Goal: Task Accomplishment & Management: Manage account settings

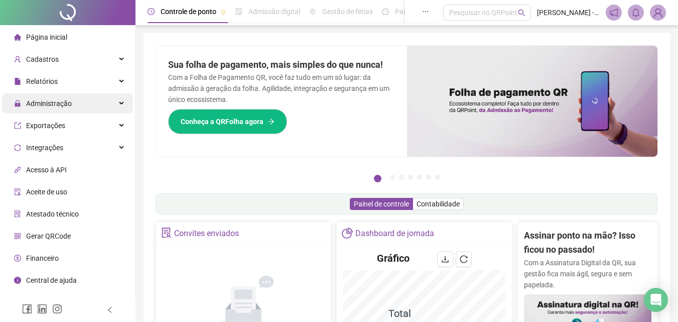
click at [103, 101] on div "Administração" at bounding box center [67, 103] width 131 height 20
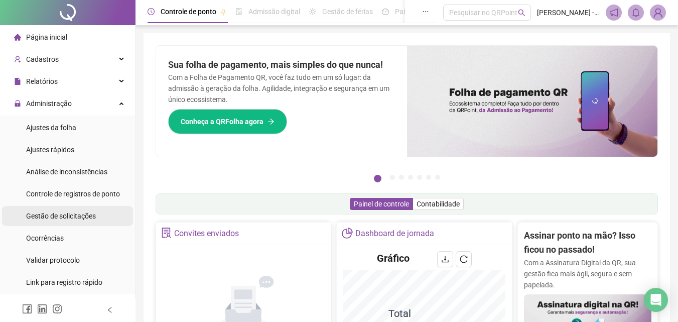
click at [82, 219] on span "Gestão de solicitações" at bounding box center [61, 216] width 70 height 8
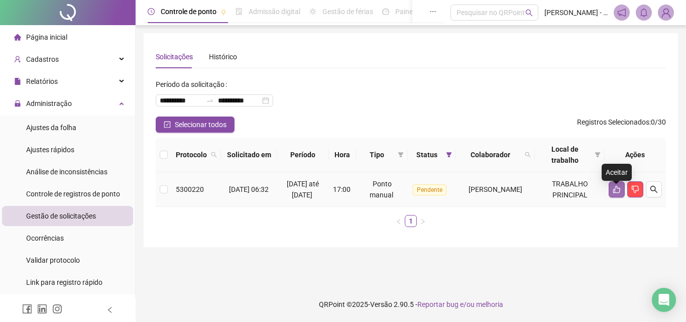
click at [613, 193] on icon "like" at bounding box center [616, 190] width 7 height 8
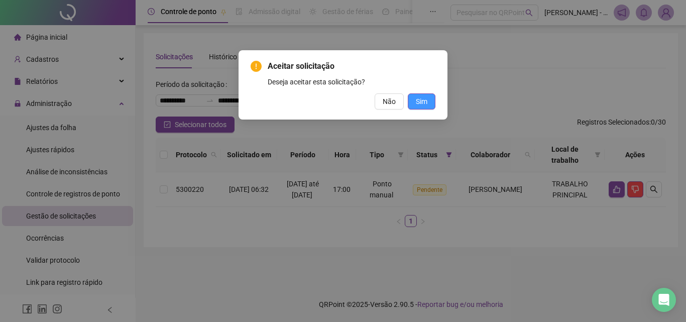
click at [427, 99] on span "Sim" at bounding box center [422, 101] width 12 height 11
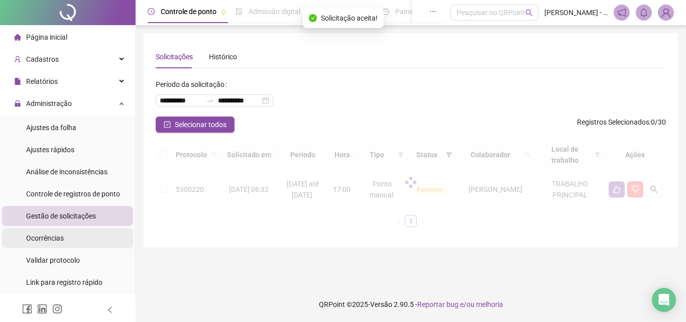
click at [47, 243] on div "Ocorrências" at bounding box center [45, 238] width 38 height 20
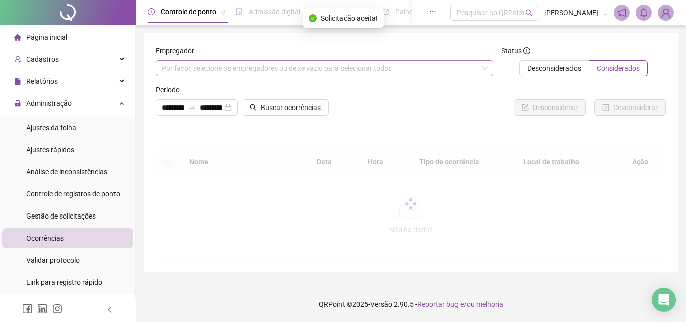
click at [303, 66] on div "Por favor, selecione os empregadores ou deixe vazio para selecionar todos" at bounding box center [324, 68] width 337 height 16
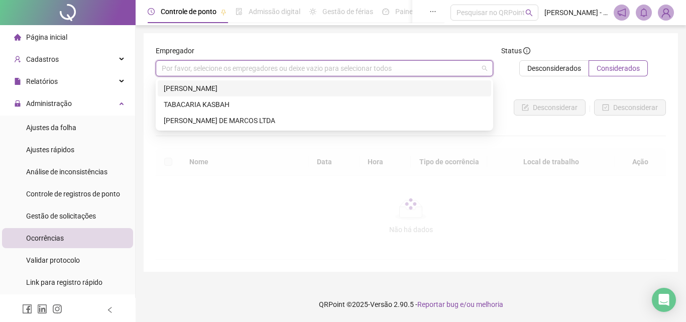
click at [305, 88] on div "[PERSON_NAME]" at bounding box center [324, 88] width 321 height 11
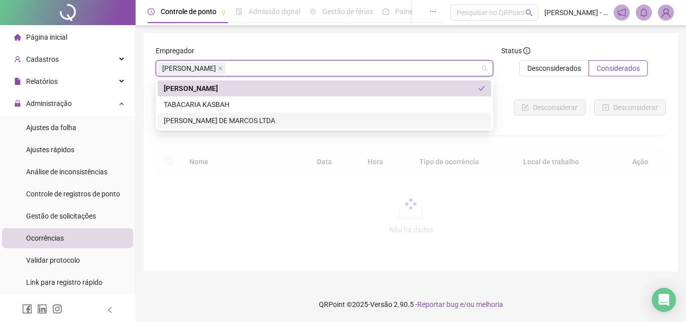
click at [304, 117] on div "[PERSON_NAME] DE MARCOS LTDA" at bounding box center [324, 120] width 321 height 11
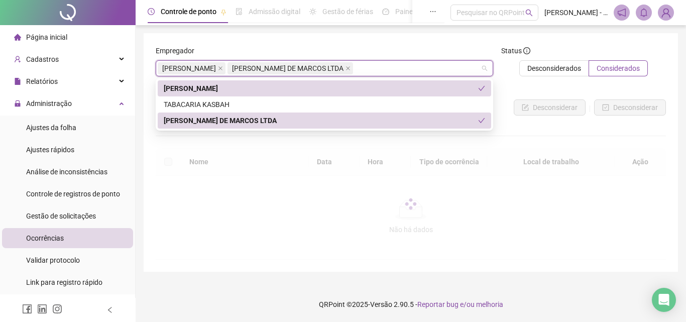
click at [330, 43] on div "**********" at bounding box center [411, 152] width 534 height 238
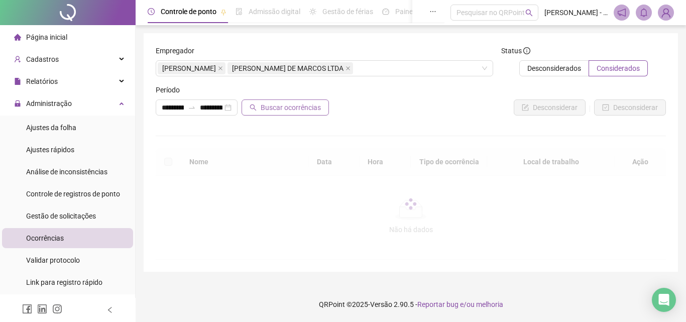
click at [298, 108] on span "Buscar ocorrências" at bounding box center [290, 107] width 60 height 11
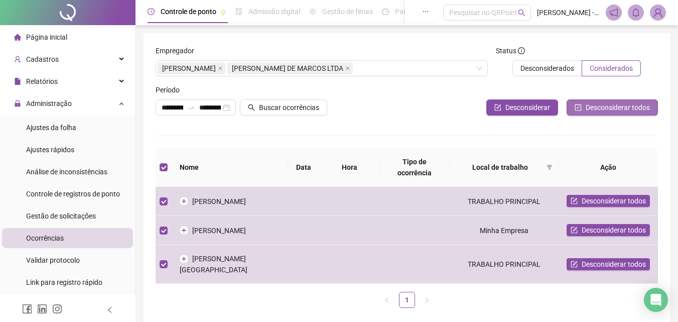
click at [580, 105] on icon "check-square" at bounding box center [578, 107] width 7 height 7
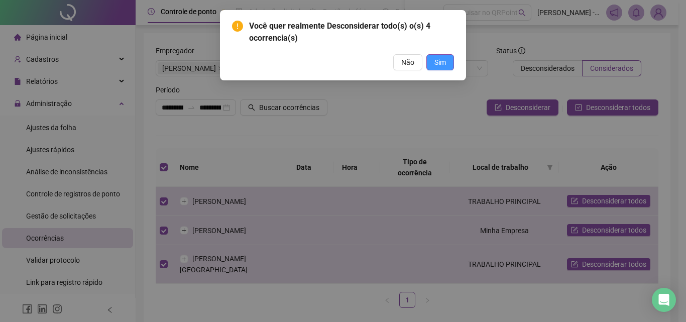
click at [439, 63] on span "Sim" at bounding box center [440, 62] width 12 height 11
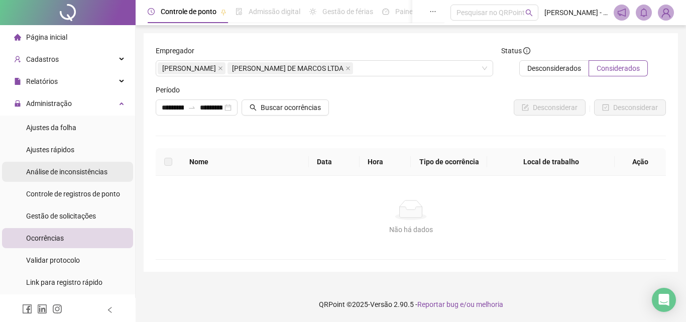
click at [85, 180] on div "Análise de inconsistências" at bounding box center [66, 172] width 81 height 20
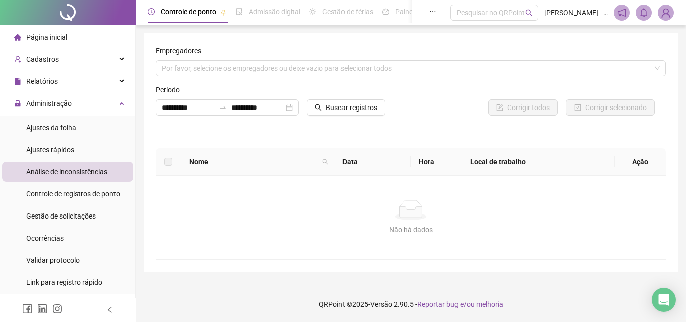
click at [100, 33] on li "Página inicial" at bounding box center [67, 37] width 131 height 20
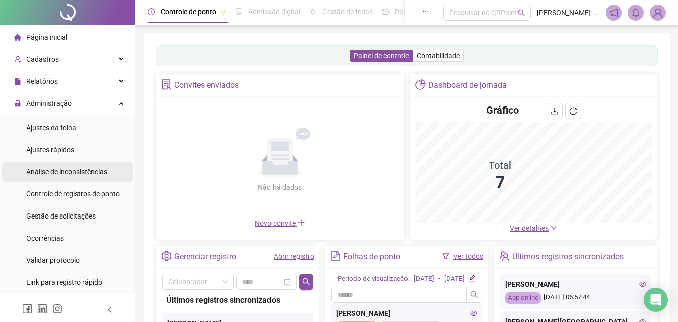
click at [110, 172] on li "Análise de inconsistências" at bounding box center [67, 172] width 131 height 20
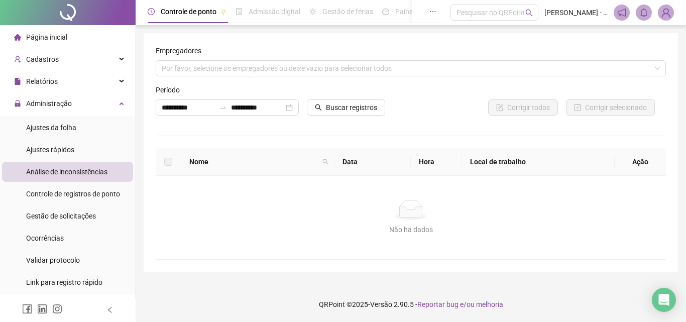
click at [234, 77] on form "**********" at bounding box center [411, 84] width 510 height 78
click at [241, 72] on div "Por favor, selecione os empregadores ou deixe vazio para selecionar todos" at bounding box center [411, 68] width 510 height 16
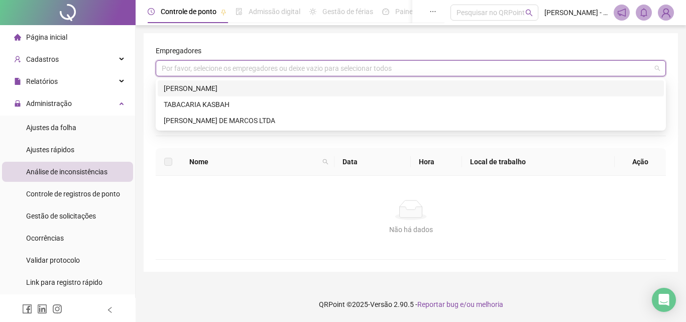
click at [241, 85] on div "[PERSON_NAME]" at bounding box center [411, 88] width 494 height 11
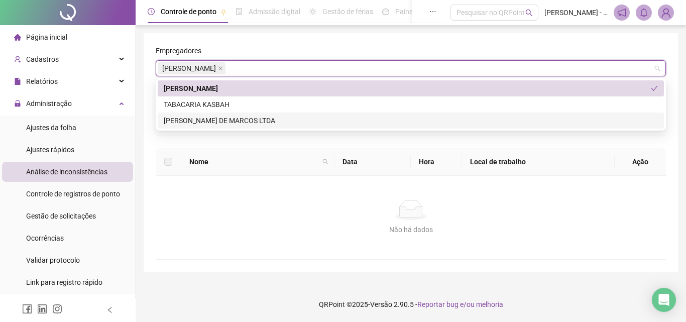
click at [247, 127] on div "[PERSON_NAME] DE MARCOS LTDA" at bounding box center [411, 120] width 506 height 16
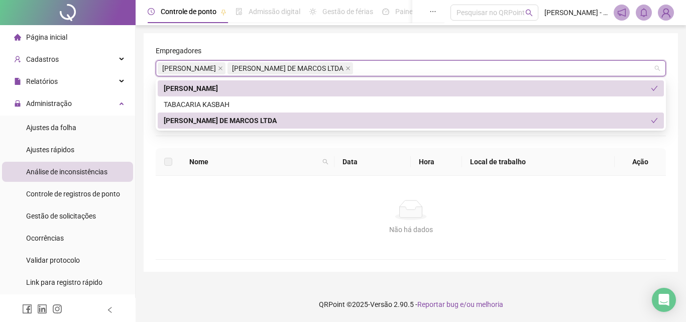
click at [262, 173] on th "Nome" at bounding box center [257, 162] width 153 height 28
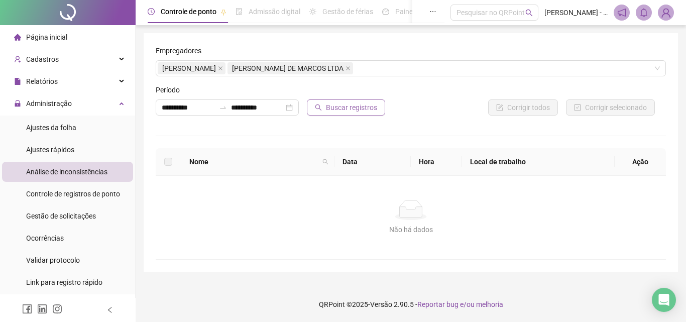
click at [310, 110] on button "Buscar registros" at bounding box center [346, 107] width 78 height 16
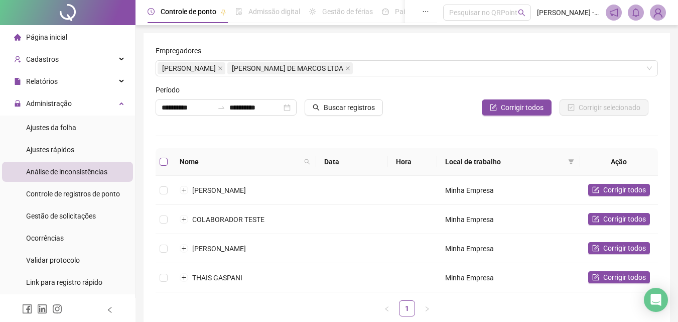
click at [163, 166] on label at bounding box center [164, 161] width 8 height 11
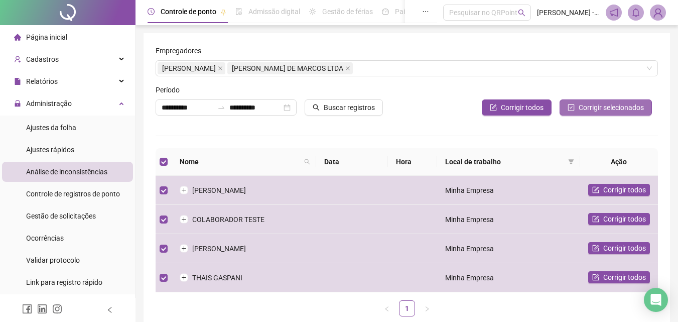
click at [631, 101] on button "Corrigir selecionados" at bounding box center [606, 107] width 92 height 16
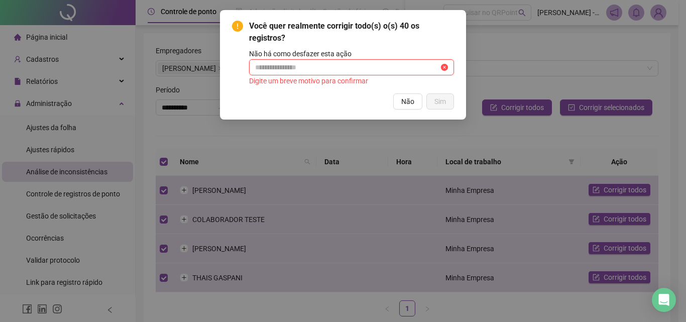
click at [382, 66] on input "text" at bounding box center [347, 67] width 184 height 11
type input "*"
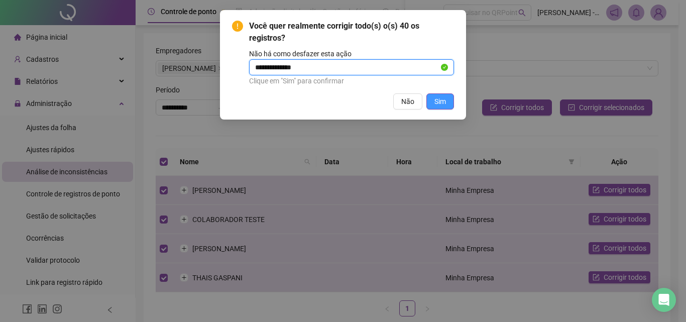
type input "**********"
click at [440, 105] on span "Sim" at bounding box center [440, 101] width 12 height 11
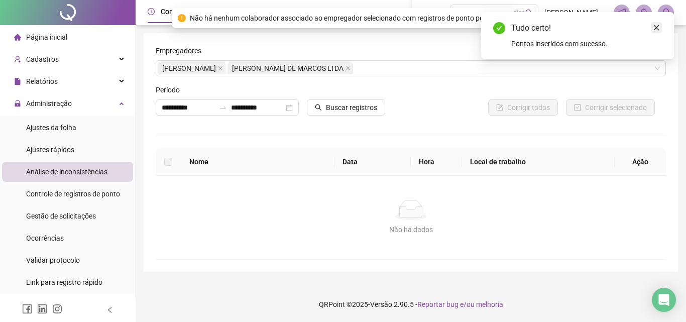
click at [652, 30] on icon "close" at bounding box center [655, 27] width 7 height 7
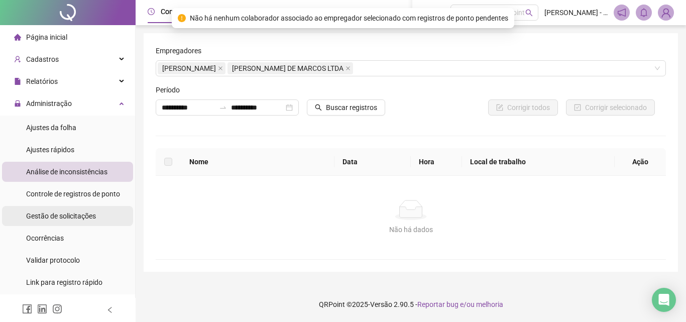
click at [61, 215] on span "Gestão de solicitações" at bounding box center [61, 216] width 70 height 8
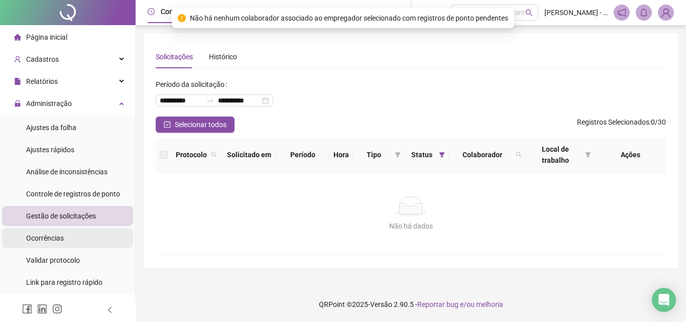
click at [67, 239] on li "Ocorrências" at bounding box center [67, 238] width 131 height 20
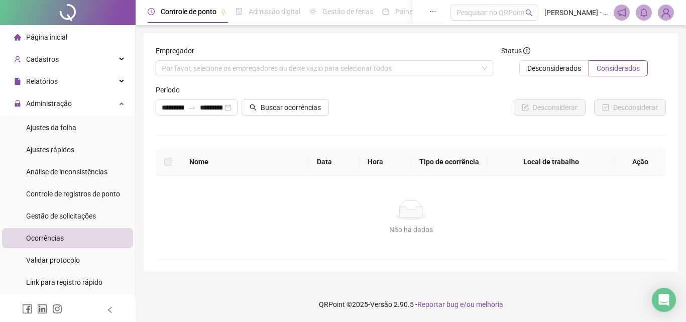
click at [92, 26] on ul "Página inicial Cadastros Relatórios Administração Ajustes da folha Ajustes rápi…" at bounding box center [68, 260] width 136 height 470
click at [92, 35] on li "Página inicial" at bounding box center [67, 37] width 131 height 20
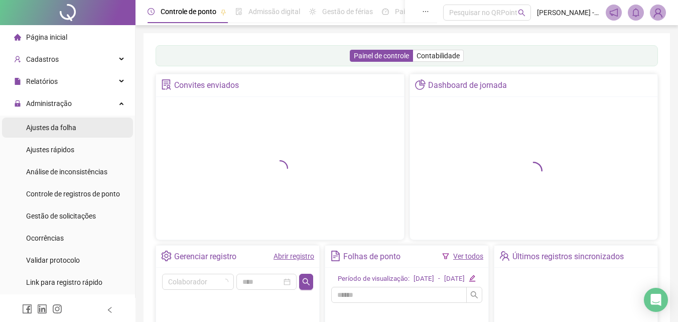
click at [89, 121] on li "Ajustes da folha" at bounding box center [67, 127] width 131 height 20
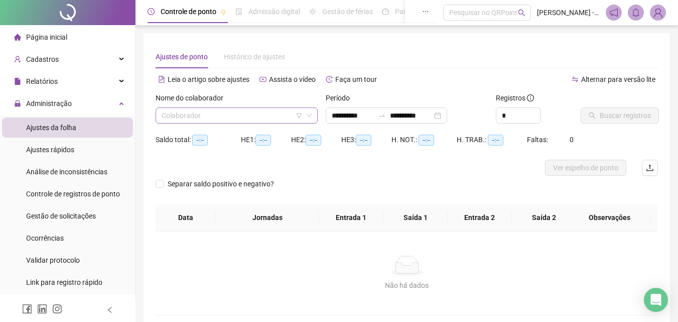
click at [235, 112] on input "search" at bounding box center [232, 115] width 141 height 15
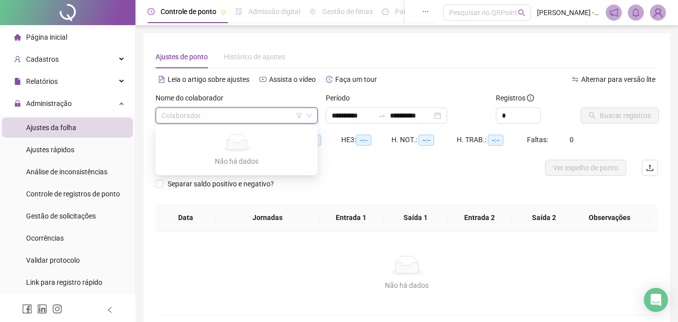
type input "**********"
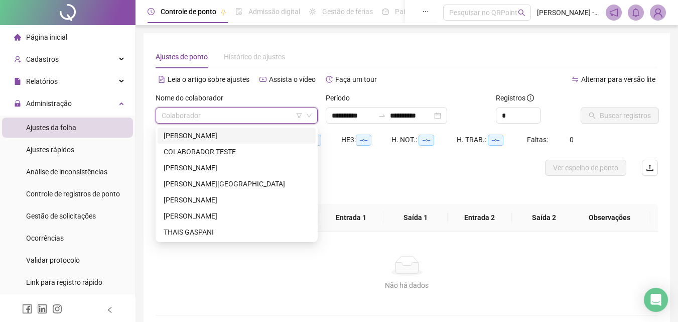
click at [243, 140] on div "[PERSON_NAME]" at bounding box center [237, 135] width 146 height 11
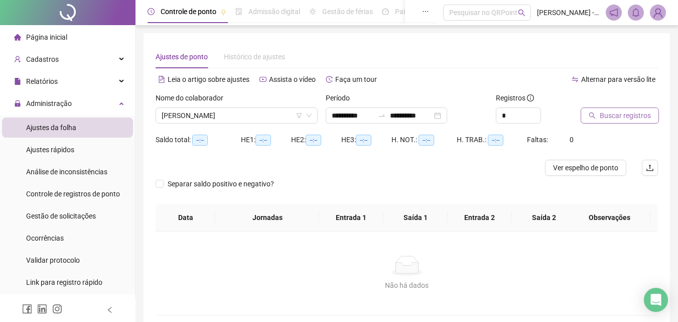
click at [641, 115] on span "Buscar registros" at bounding box center [625, 115] width 51 height 11
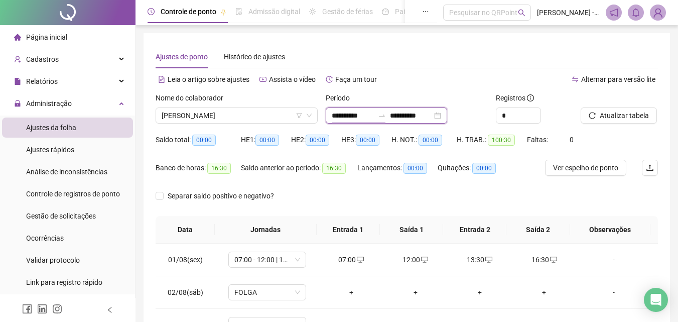
click at [337, 119] on input "**********" at bounding box center [353, 115] width 42 height 11
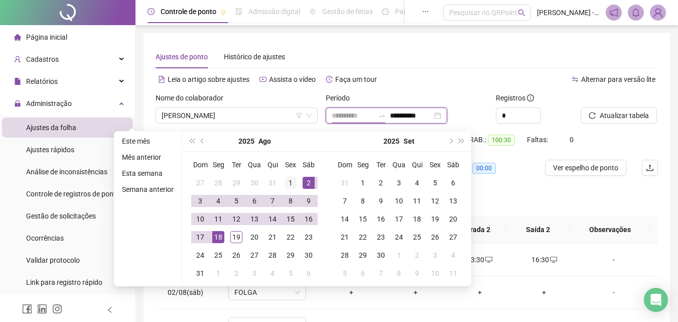
type input "**********"
click at [293, 182] on div "1" at bounding box center [291, 183] width 12 height 12
type input "**********"
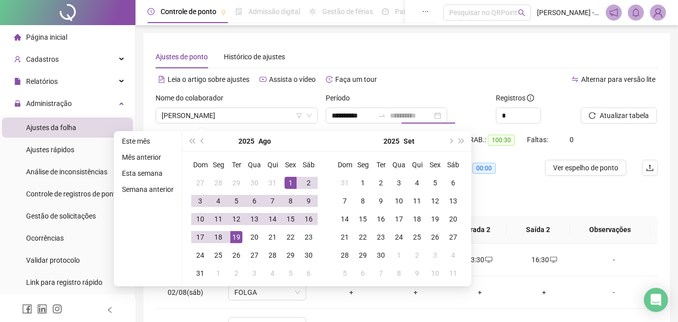
click at [240, 237] on div "19" at bounding box center [236, 237] width 12 height 12
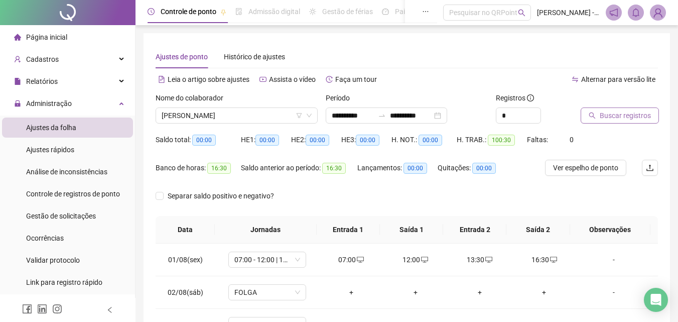
click at [590, 115] on icon "search" at bounding box center [592, 115] width 7 height 7
click at [249, 116] on span "[PERSON_NAME]" at bounding box center [237, 115] width 150 height 15
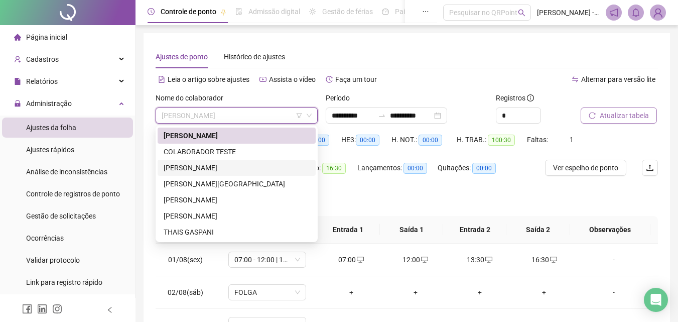
click at [255, 163] on div "[PERSON_NAME]" at bounding box center [237, 167] width 146 height 11
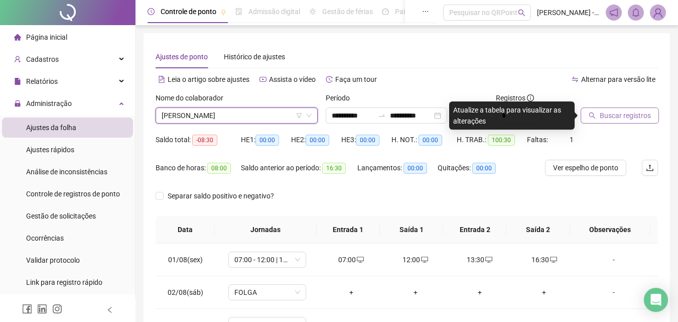
click at [582, 107] on div at bounding box center [607, 99] width 52 height 15
click at [594, 116] on icon "search" at bounding box center [592, 115] width 7 height 7
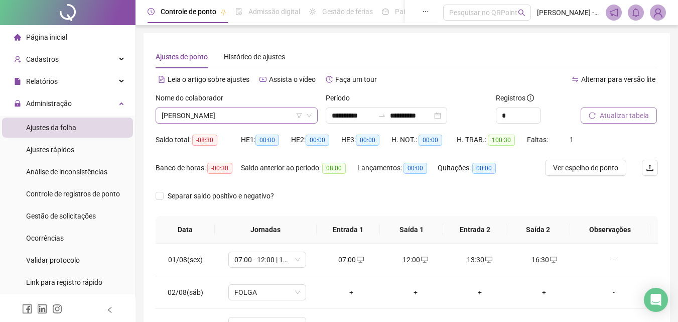
click at [253, 113] on span "[PERSON_NAME]" at bounding box center [237, 115] width 150 height 15
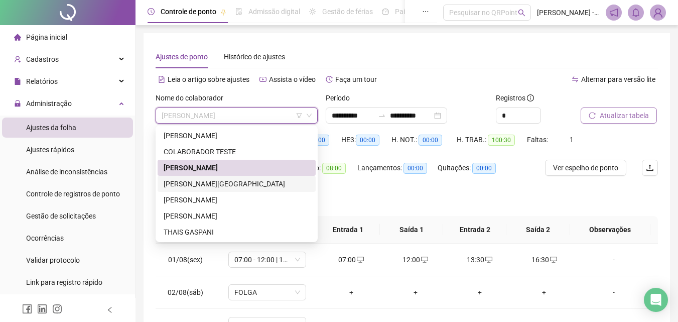
click at [244, 180] on div "[PERSON_NAME][GEOGRAPHIC_DATA]" at bounding box center [237, 183] width 146 height 11
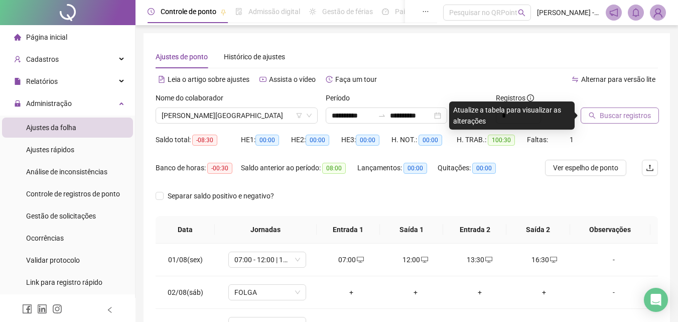
click at [604, 115] on span "Buscar registros" at bounding box center [625, 115] width 51 height 11
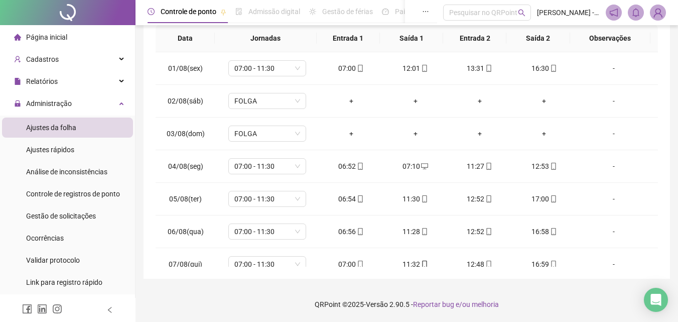
scroll to position [406, 0]
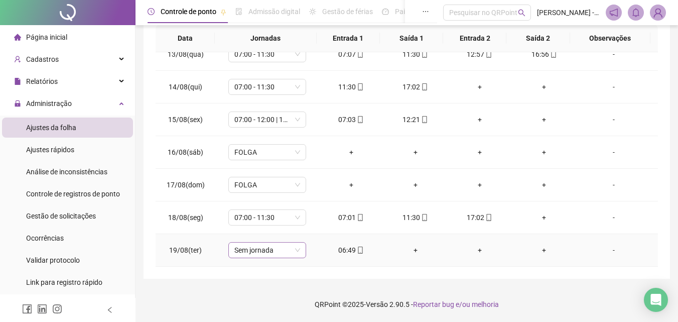
click at [295, 248] on span "Sem jornada" at bounding box center [267, 249] width 66 height 15
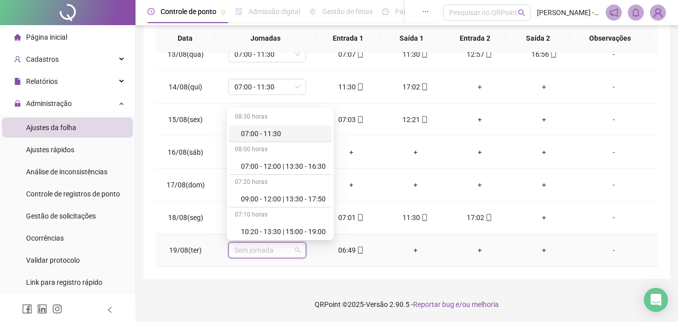
click at [270, 139] on div "07:00 - 11:30" at bounding box center [280, 133] width 103 height 17
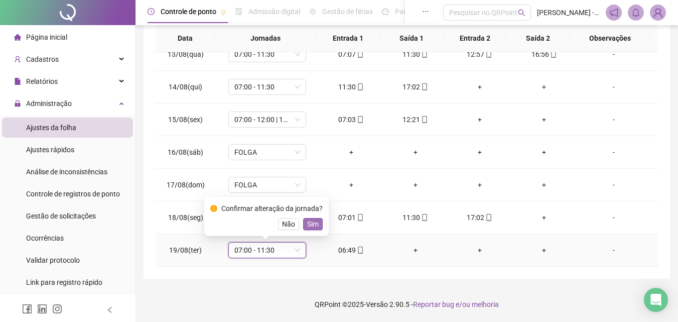
click at [320, 225] on button "Sim" at bounding box center [313, 224] width 20 height 12
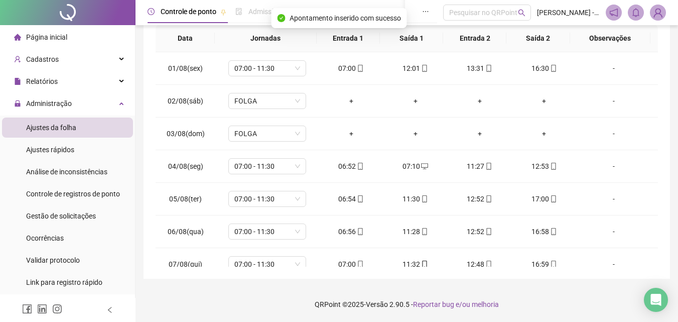
scroll to position [0, 0]
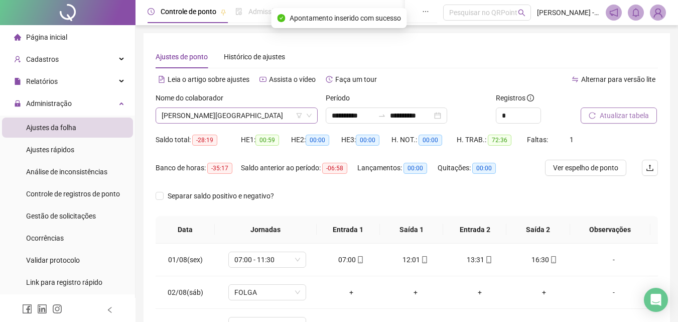
click at [262, 114] on span "[PERSON_NAME][GEOGRAPHIC_DATA]" at bounding box center [237, 115] width 150 height 15
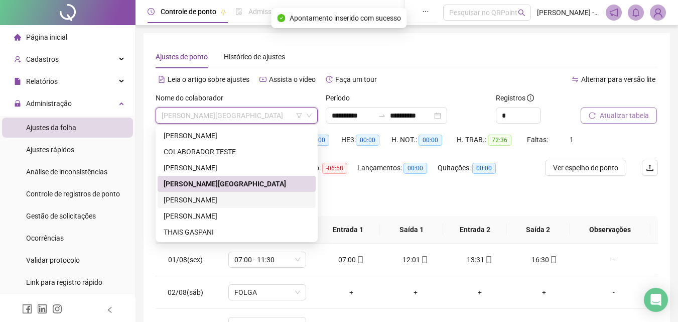
click at [262, 200] on div "[PERSON_NAME]" at bounding box center [237, 199] width 146 height 11
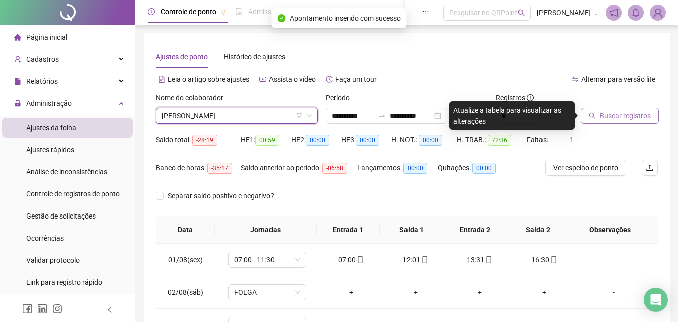
click at [612, 121] on button "Buscar registros" at bounding box center [620, 115] width 78 height 16
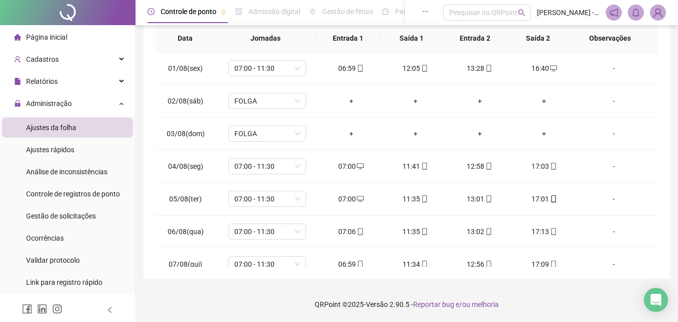
scroll to position [406, 0]
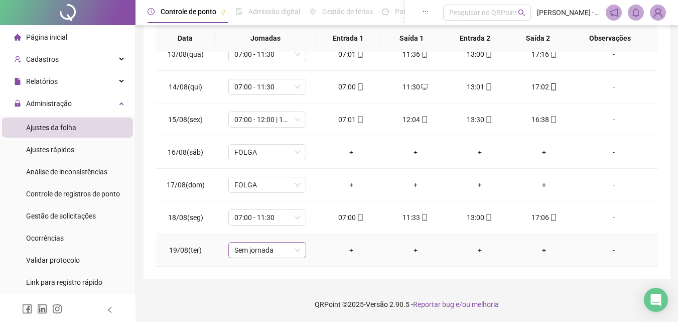
click at [261, 248] on span "Sem jornada" at bounding box center [267, 249] width 66 height 15
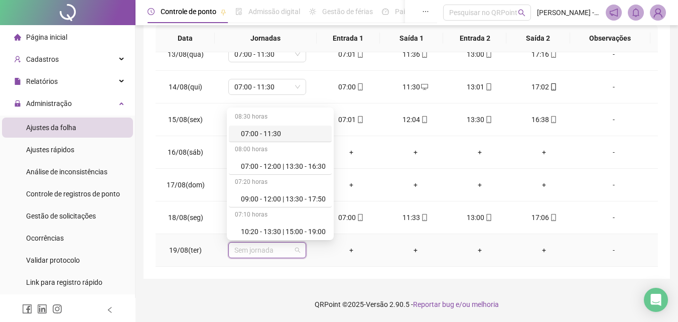
click at [267, 135] on div "07:00 - 11:30" at bounding box center [283, 133] width 85 height 11
click at [310, 134] on td "07:00 - 12:00 | 13:30 - 16:30" at bounding box center [266, 119] width 103 height 33
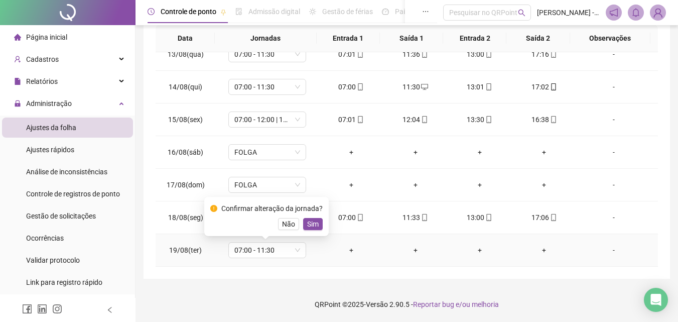
click at [313, 217] on div "Confirmar alteração da jornada? Não Sim" at bounding box center [266, 216] width 112 height 27
click at [313, 225] on span "Sim" at bounding box center [313, 223] width 12 height 11
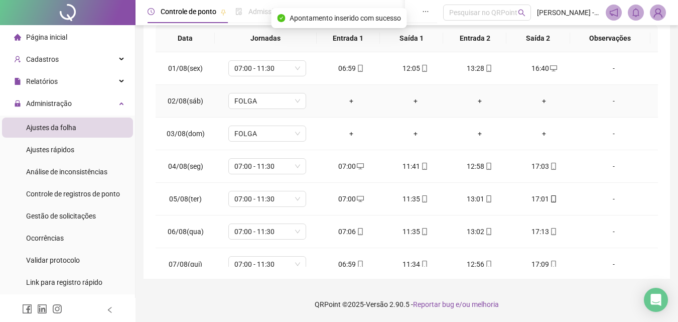
scroll to position [0, 0]
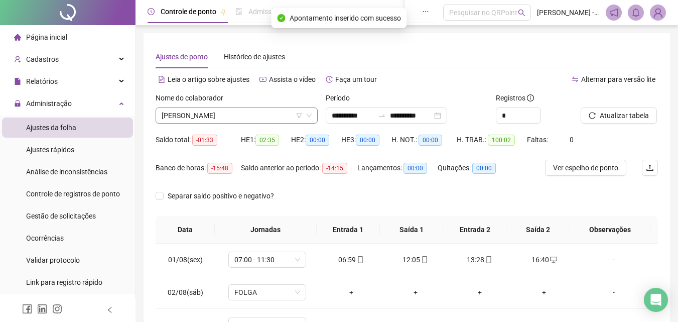
click at [257, 111] on span "[PERSON_NAME]" at bounding box center [237, 115] width 150 height 15
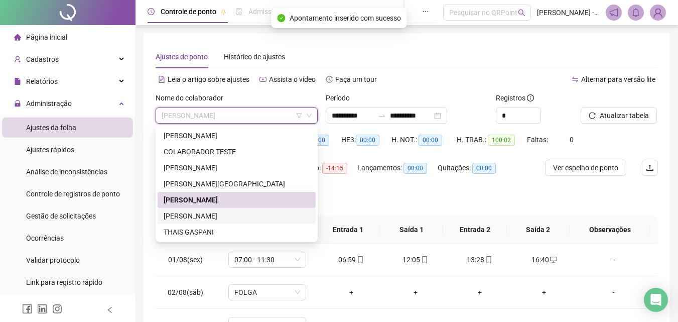
click at [253, 209] on div "[PERSON_NAME]" at bounding box center [237, 216] width 158 height 16
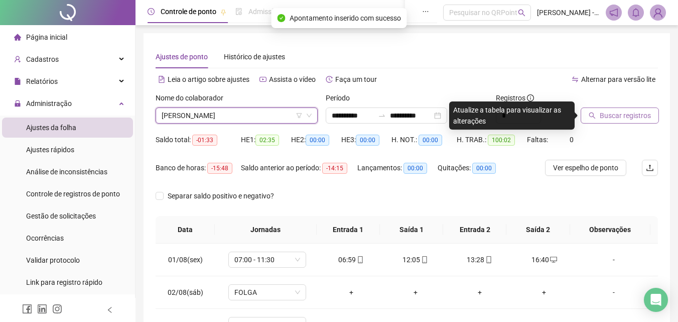
click at [611, 111] on span "Buscar registros" at bounding box center [625, 115] width 51 height 11
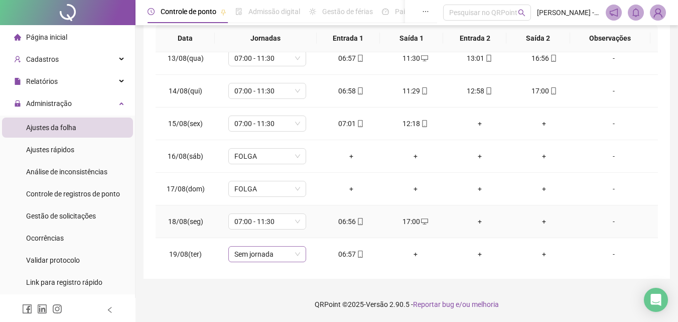
scroll to position [406, 0]
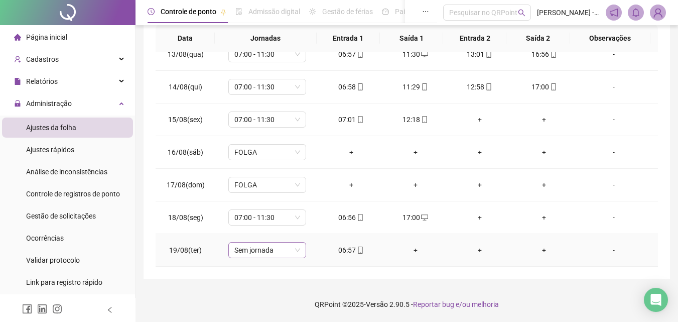
click at [263, 251] on span "Sem jornada" at bounding box center [267, 249] width 66 height 15
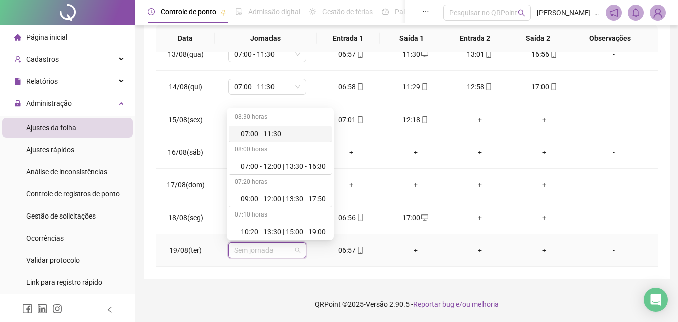
click at [269, 140] on div "07:00 - 11:30" at bounding box center [280, 133] width 103 height 17
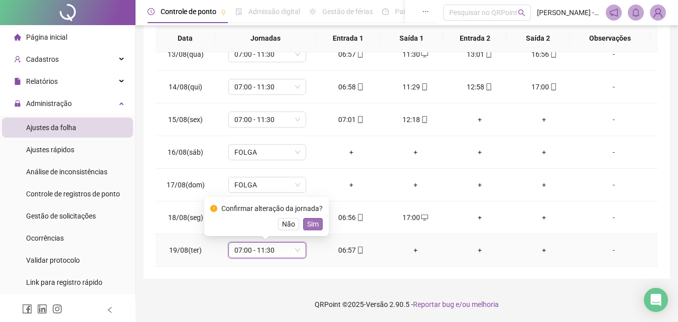
click at [315, 222] on span "Sim" at bounding box center [313, 223] width 12 height 11
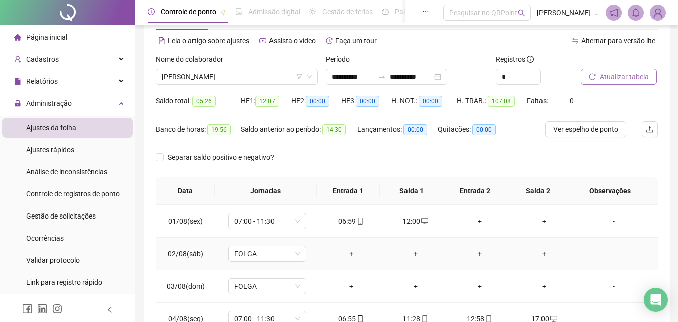
scroll to position [0, 0]
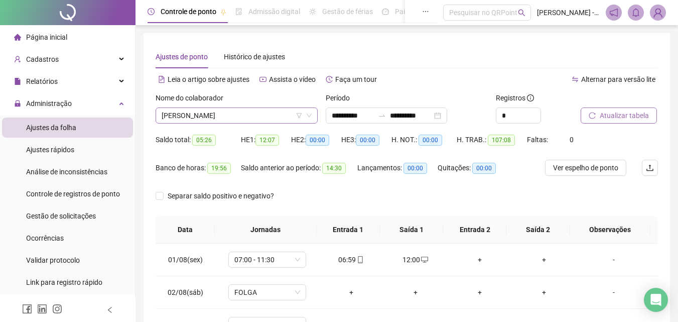
click at [244, 112] on span "[PERSON_NAME]" at bounding box center [237, 115] width 150 height 15
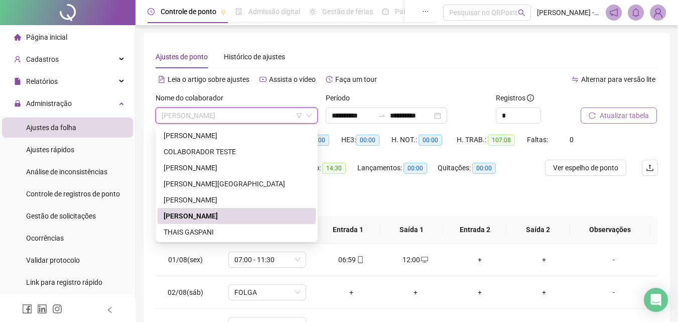
click at [246, 224] on div "THAIS GASPANI" at bounding box center [237, 232] width 158 height 16
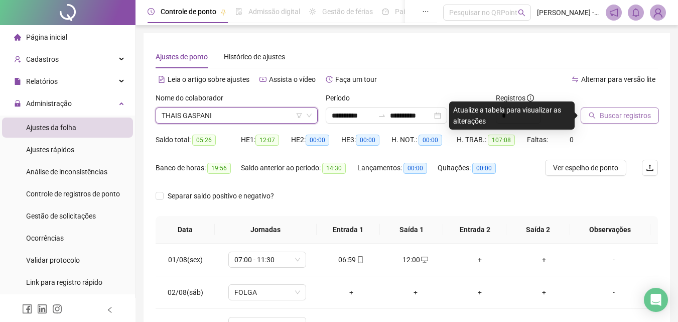
click at [593, 106] on div at bounding box center [607, 99] width 52 height 15
click at [600, 118] on span "Buscar registros" at bounding box center [625, 115] width 51 height 11
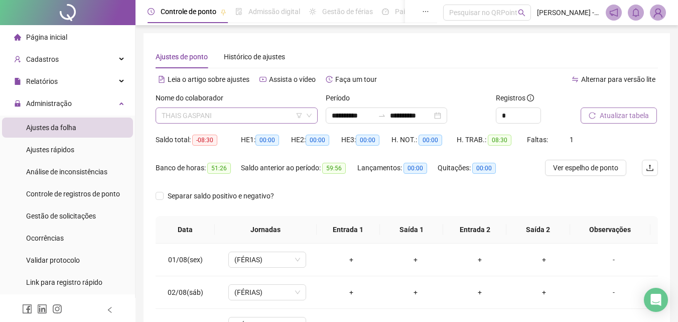
click at [252, 109] on span "THAIS GASPANI" at bounding box center [237, 115] width 150 height 15
click at [47, 37] on span "Página inicial" at bounding box center [46, 37] width 41 height 8
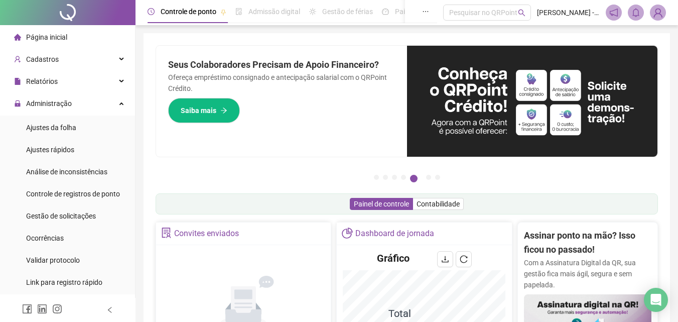
click at [288, 191] on div "Pague o QRPoint com Cartão de Crédito Sua assinatura: mais segurança, prática e…" at bounding box center [407, 321] width 502 height 553
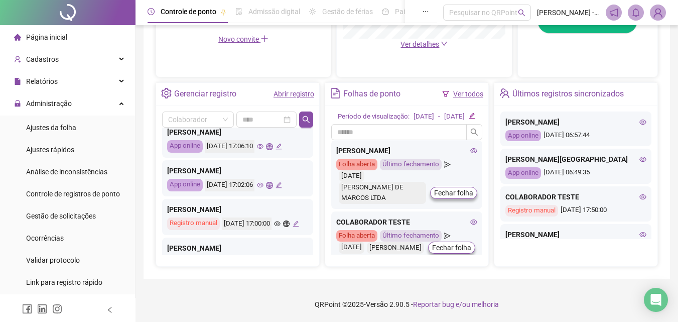
scroll to position [301, 0]
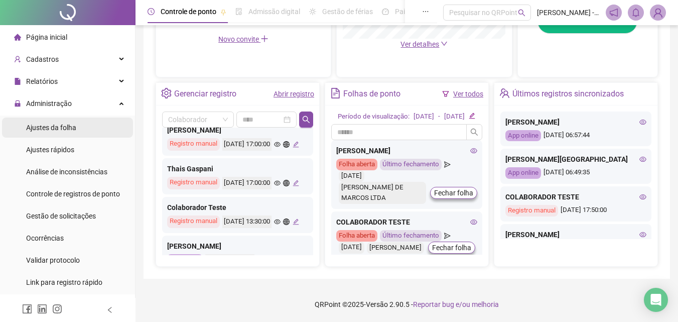
click at [108, 129] on li "Ajustes da folha" at bounding box center [67, 127] width 131 height 20
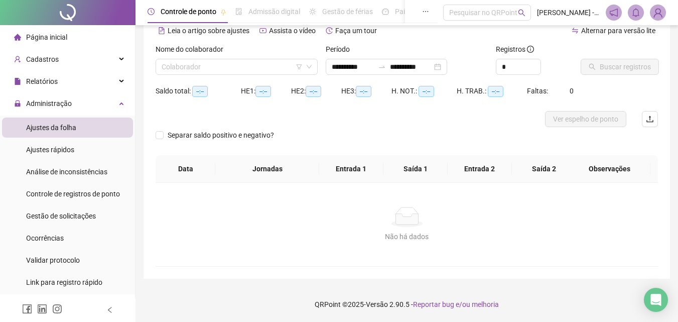
type input "**********"
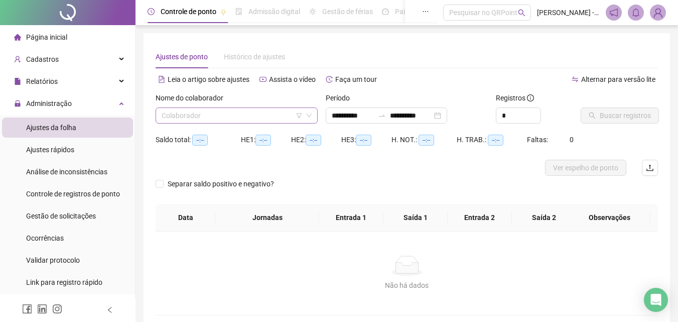
click at [222, 118] on input "search" at bounding box center [232, 115] width 141 height 15
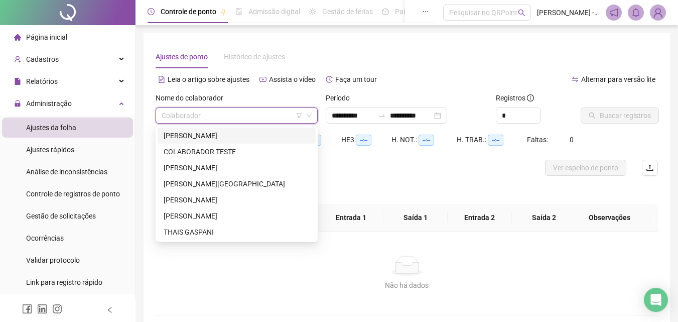
click at [222, 137] on div "[PERSON_NAME]" at bounding box center [237, 135] width 146 height 11
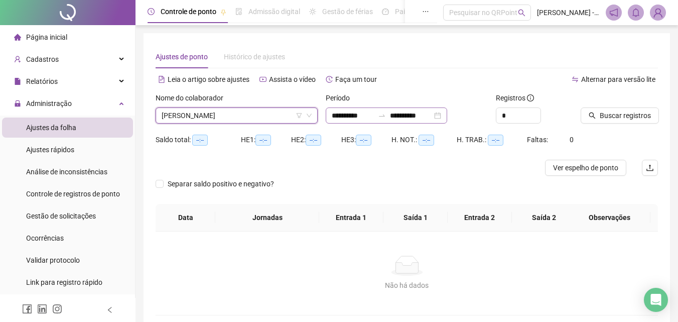
click at [328, 117] on div "**********" at bounding box center [386, 115] width 121 height 16
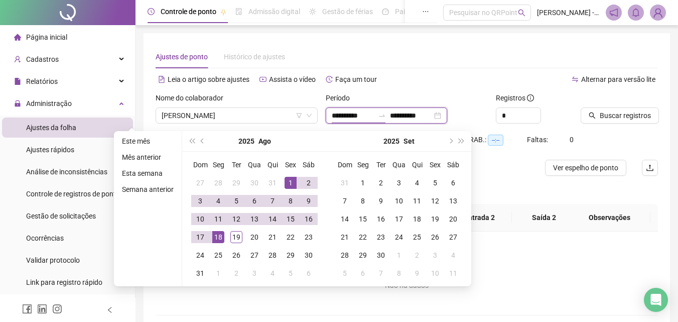
click at [336, 115] on input "**********" at bounding box center [353, 115] width 42 height 11
type input "**********"
click at [293, 179] on div "1" at bounding box center [291, 183] width 12 height 12
type input "**********"
click at [229, 235] on td "19" at bounding box center [236, 237] width 18 height 18
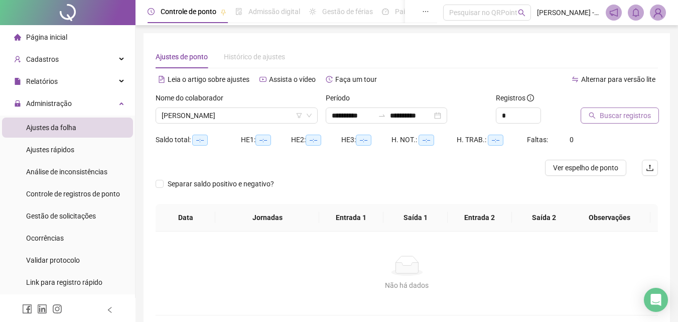
click at [604, 116] on span "Buscar registros" at bounding box center [625, 115] width 51 height 11
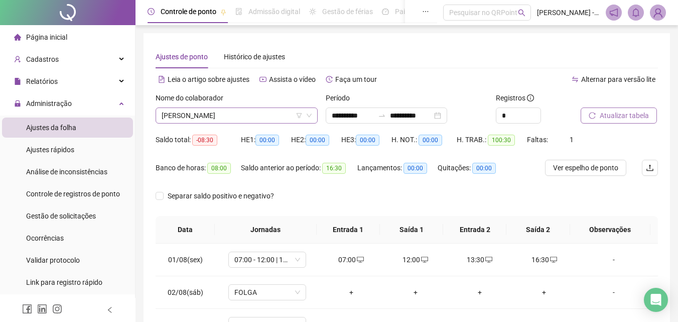
click at [208, 120] on span "[PERSON_NAME]" at bounding box center [237, 115] width 150 height 15
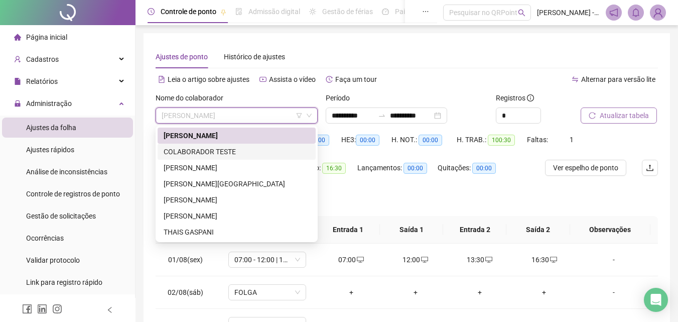
click at [217, 162] on div "[PERSON_NAME]" at bounding box center [237, 168] width 158 height 16
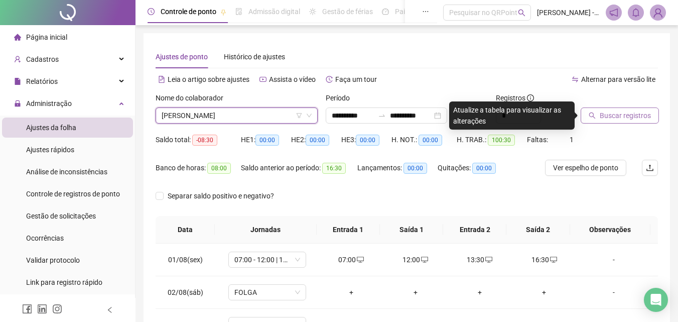
click at [639, 122] on button "Buscar registros" at bounding box center [620, 115] width 78 height 16
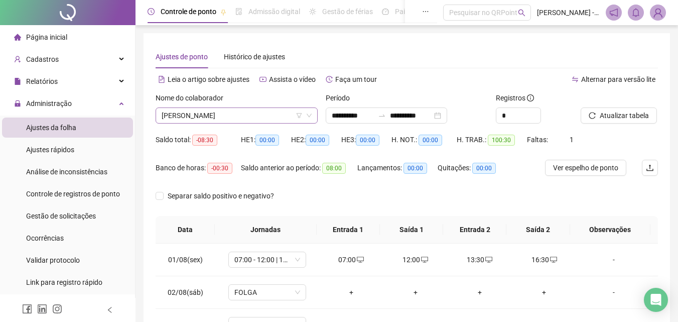
click at [223, 117] on span "[PERSON_NAME]" at bounding box center [237, 115] width 150 height 15
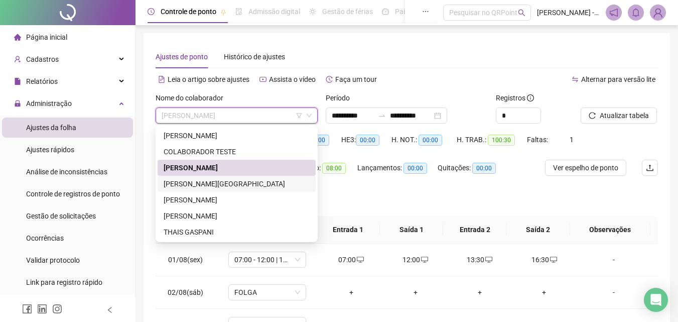
click at [229, 184] on div "[PERSON_NAME][GEOGRAPHIC_DATA]" at bounding box center [237, 183] width 146 height 11
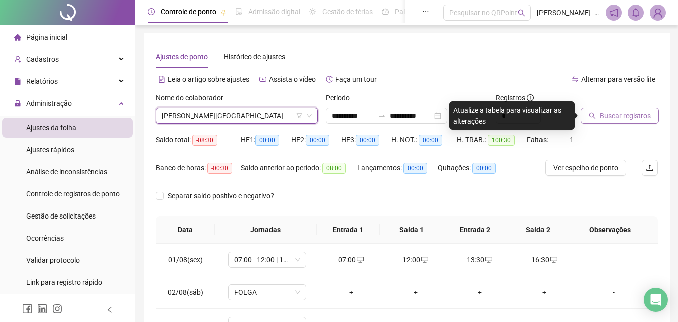
click at [611, 114] on span "Buscar registros" at bounding box center [625, 115] width 51 height 11
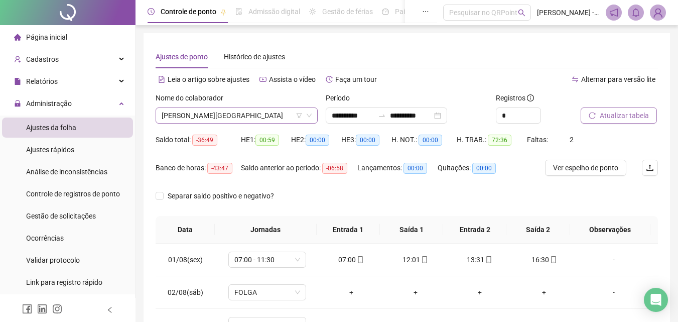
click at [255, 108] on span "[PERSON_NAME][GEOGRAPHIC_DATA]" at bounding box center [237, 115] width 150 height 15
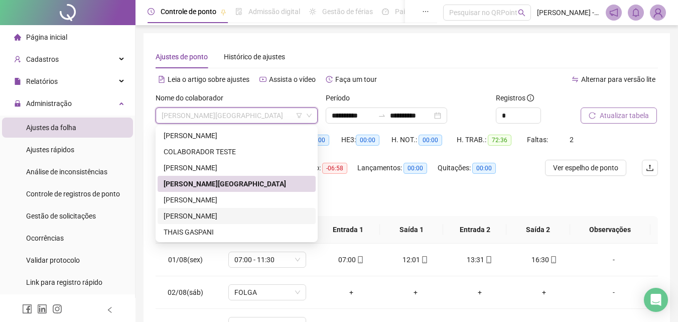
click at [257, 211] on div "[PERSON_NAME]" at bounding box center [237, 215] width 146 height 11
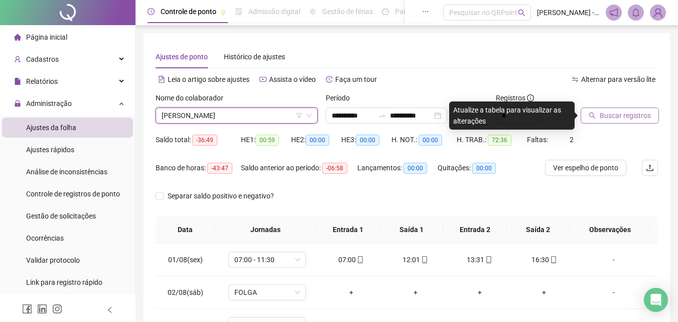
click at [616, 112] on span "Buscar registros" at bounding box center [625, 115] width 51 height 11
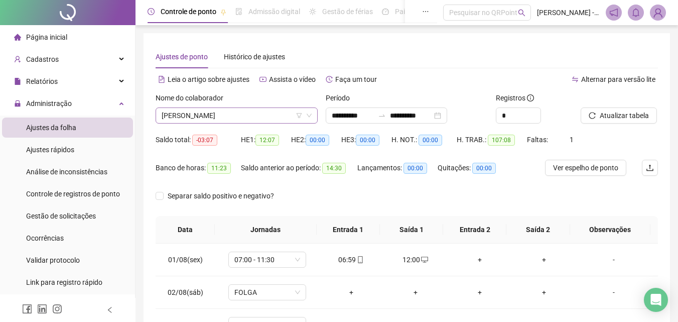
click at [263, 110] on span "[PERSON_NAME]" at bounding box center [237, 115] width 150 height 15
click at [83, 33] on li "Página inicial" at bounding box center [67, 37] width 131 height 20
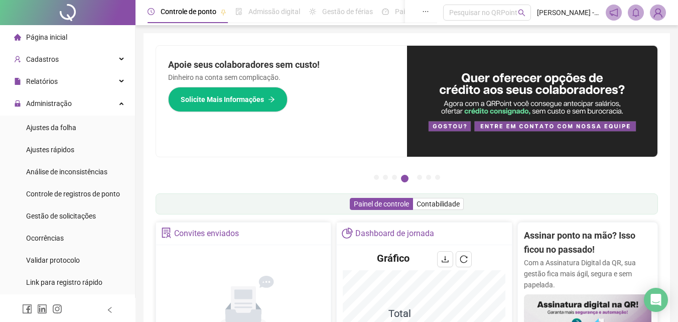
click at [91, 32] on li "Página inicial" at bounding box center [67, 37] width 131 height 20
